Goal: Task Accomplishment & Management: Manage account settings

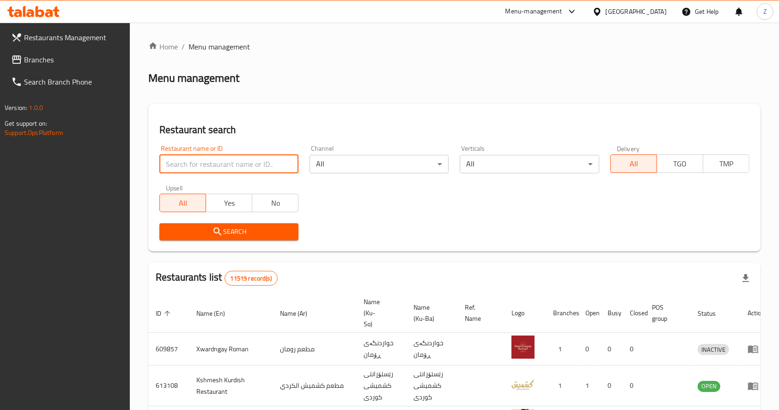
type input "أ"
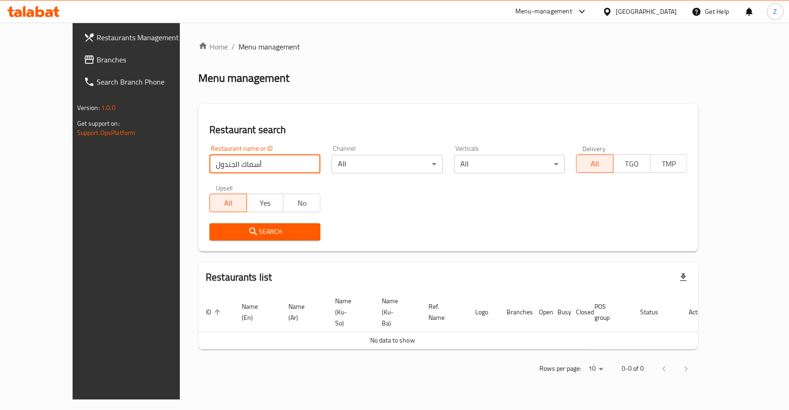
drag, startPoint x: 191, startPoint y: 165, endPoint x: 322, endPoint y: 171, distance: 130.5
click at [320, 170] on div "Restaurant name or ID أسماك الجندول Restaurant name or ID Channel All ​ Vertica…" at bounding box center [448, 193] width 489 height 106
click button "Search" at bounding box center [264, 231] width 111 height 17
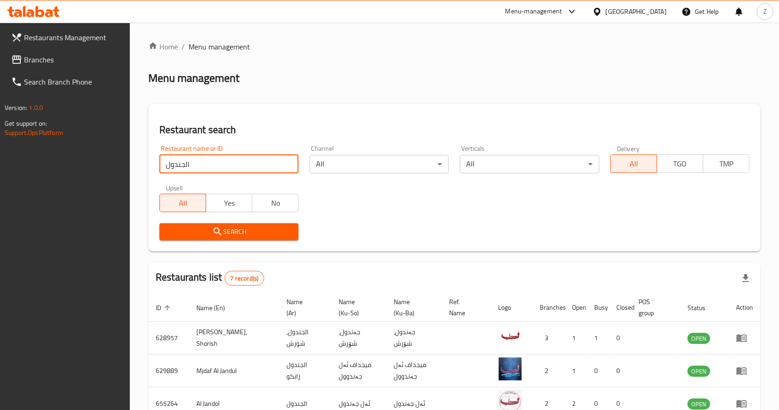
click at [185, 165] on input "الجندول" at bounding box center [228, 164] width 139 height 18
type input "جندول"
click button "Search" at bounding box center [228, 231] width 139 height 17
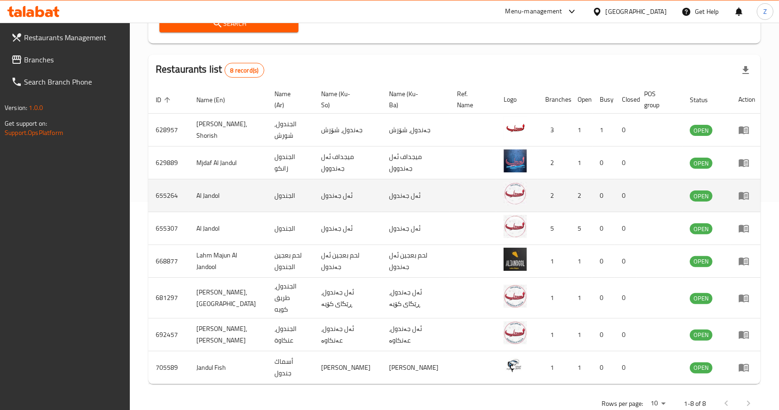
scroll to position [221, 0]
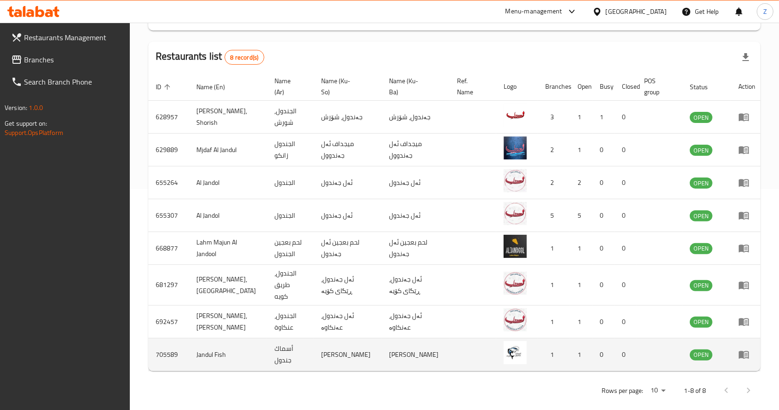
click at [742, 349] on icon "enhanced table" at bounding box center [743, 354] width 11 height 11
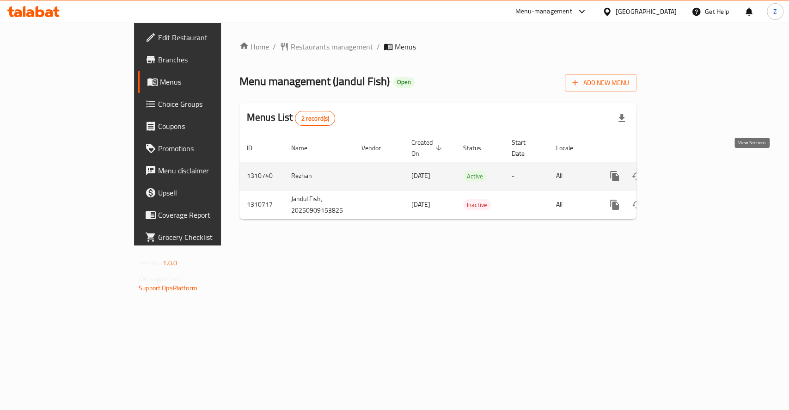
click at [687, 171] on icon "enhanced table" at bounding box center [681, 176] width 11 height 11
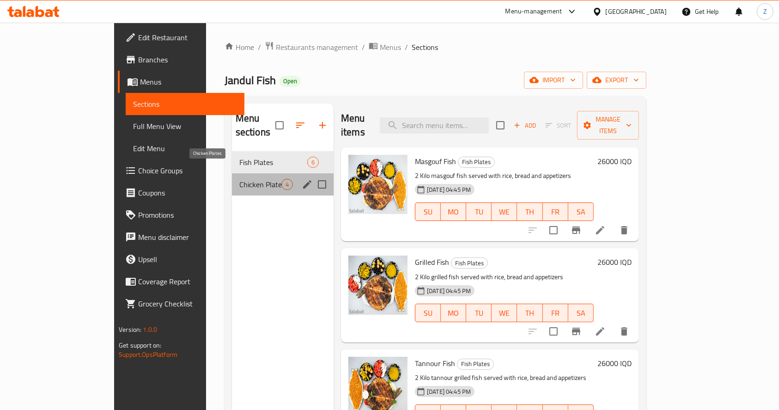
click at [239, 179] on span "Chicken Plates" at bounding box center [260, 184] width 42 height 11
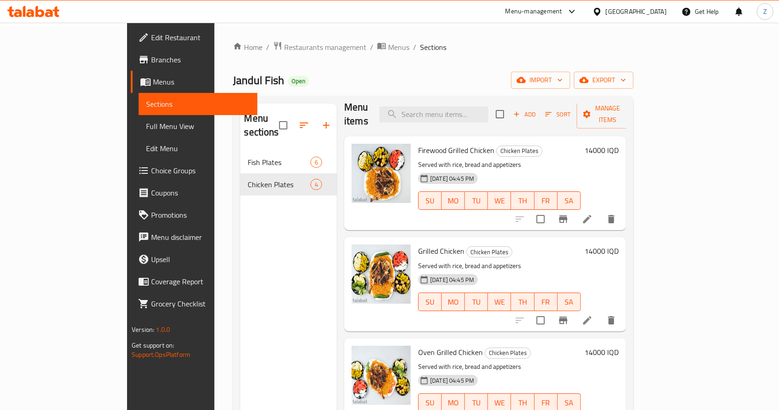
scroll to position [17, 0]
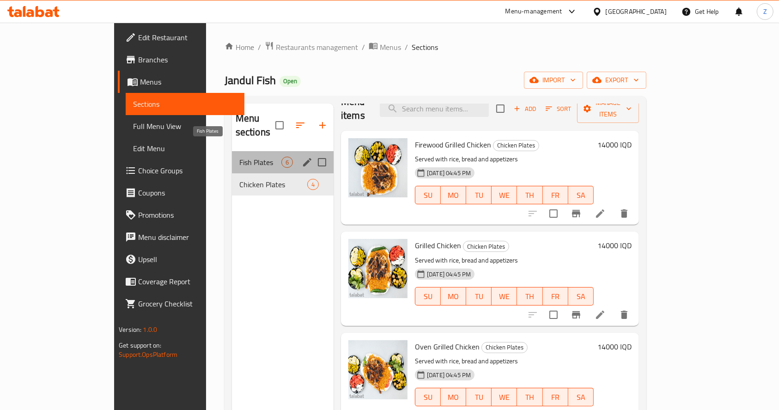
click at [239, 157] on span "Fish Plates" at bounding box center [260, 162] width 42 height 11
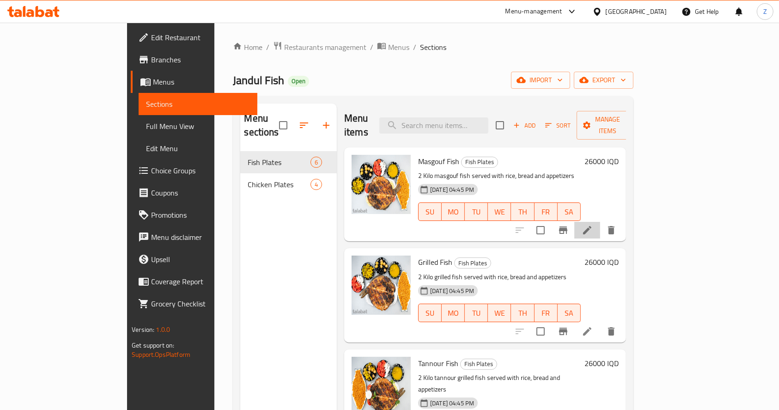
click at [600, 222] on li at bounding box center [587, 230] width 26 height 17
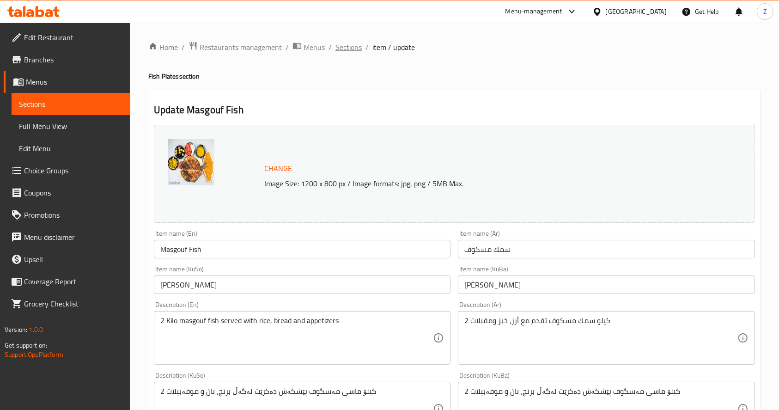
click at [344, 43] on span "Sections" at bounding box center [348, 47] width 26 height 11
